Goal: Navigation & Orientation: Find specific page/section

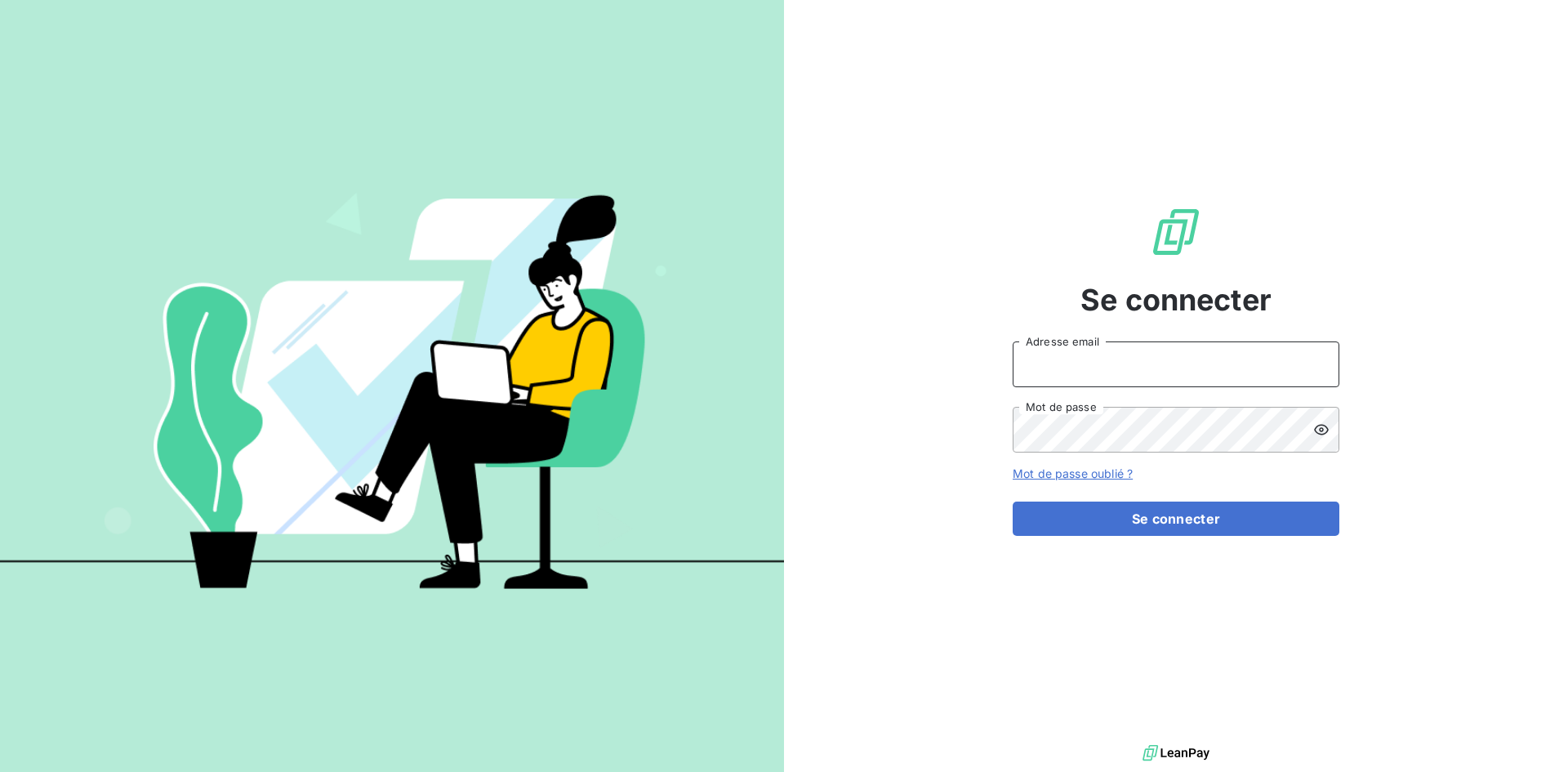
click at [1169, 357] on input "Adresse email" at bounding box center [1176, 364] width 326 height 45
type input "comptable@origami-marketplace.com"
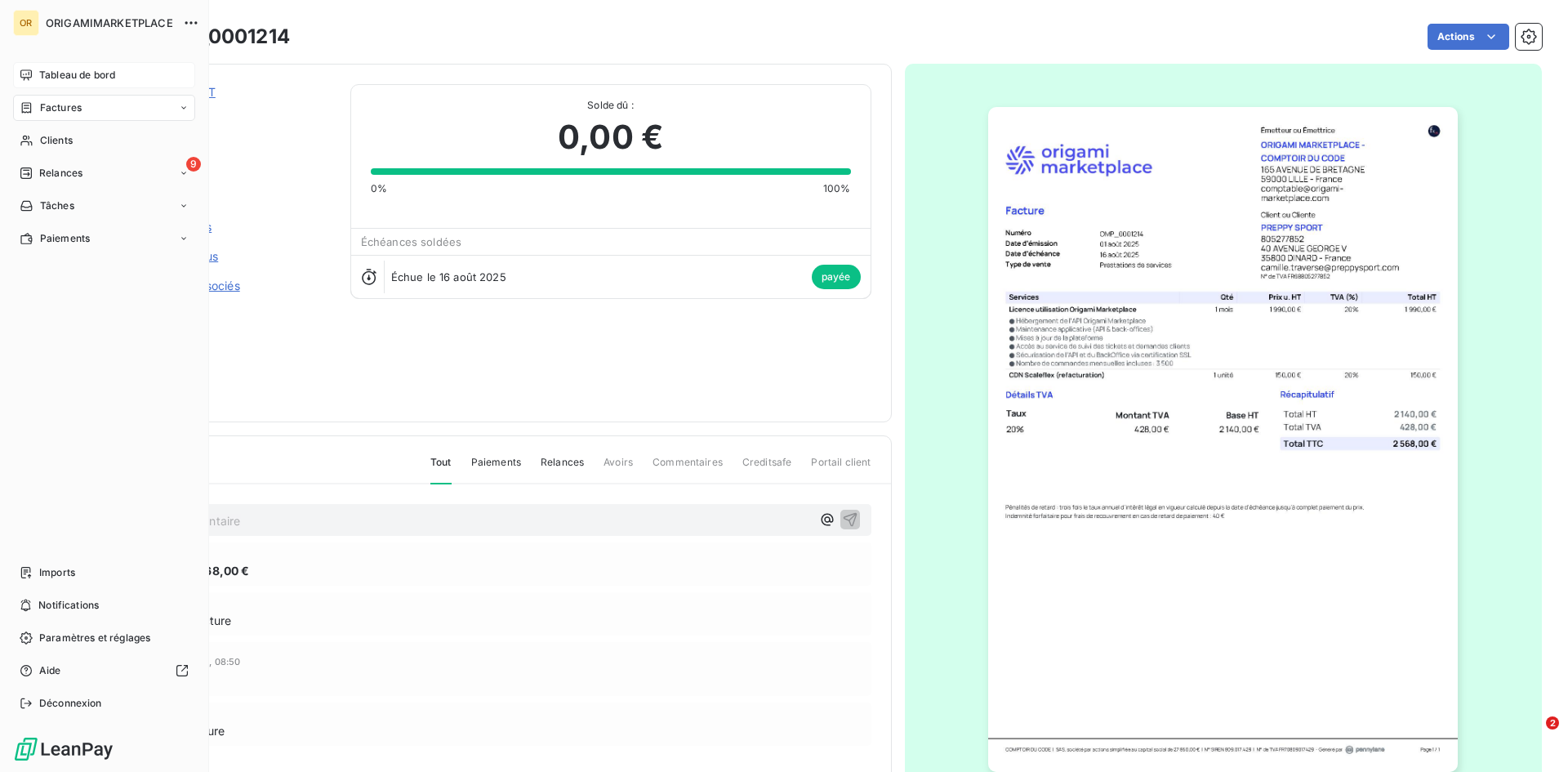
click at [85, 79] on span "Tableau de bord" at bounding box center [77, 75] width 76 height 14
